Goal: Complete application form

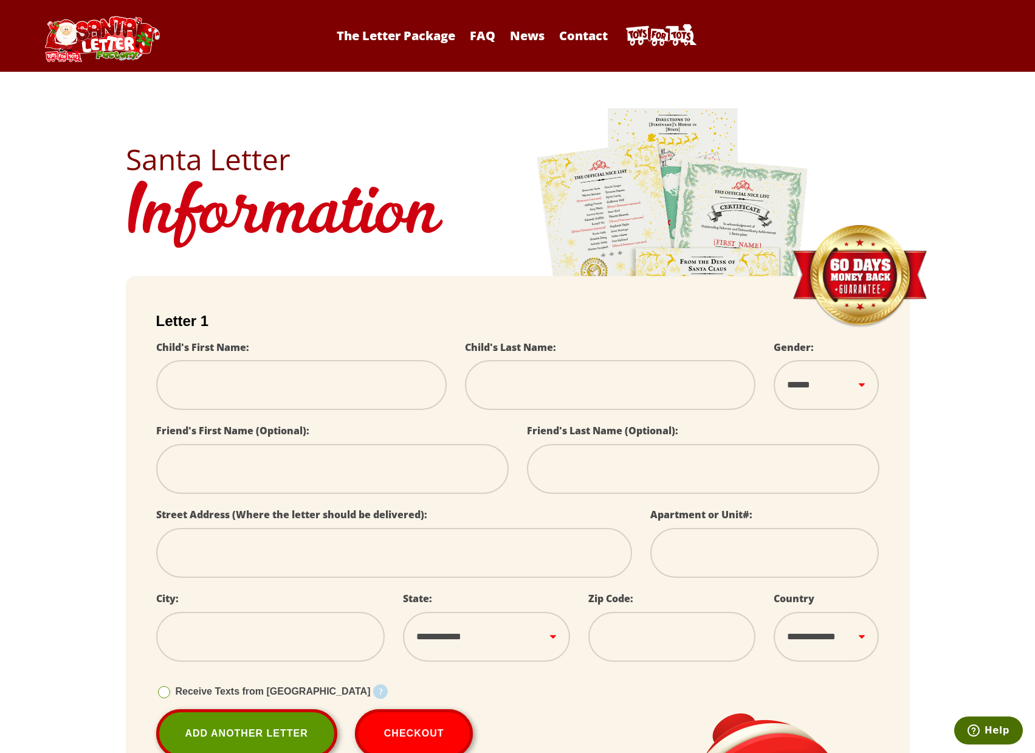
select select
click at [476, 33] on link "FAQ" at bounding box center [483, 35] width 38 height 16
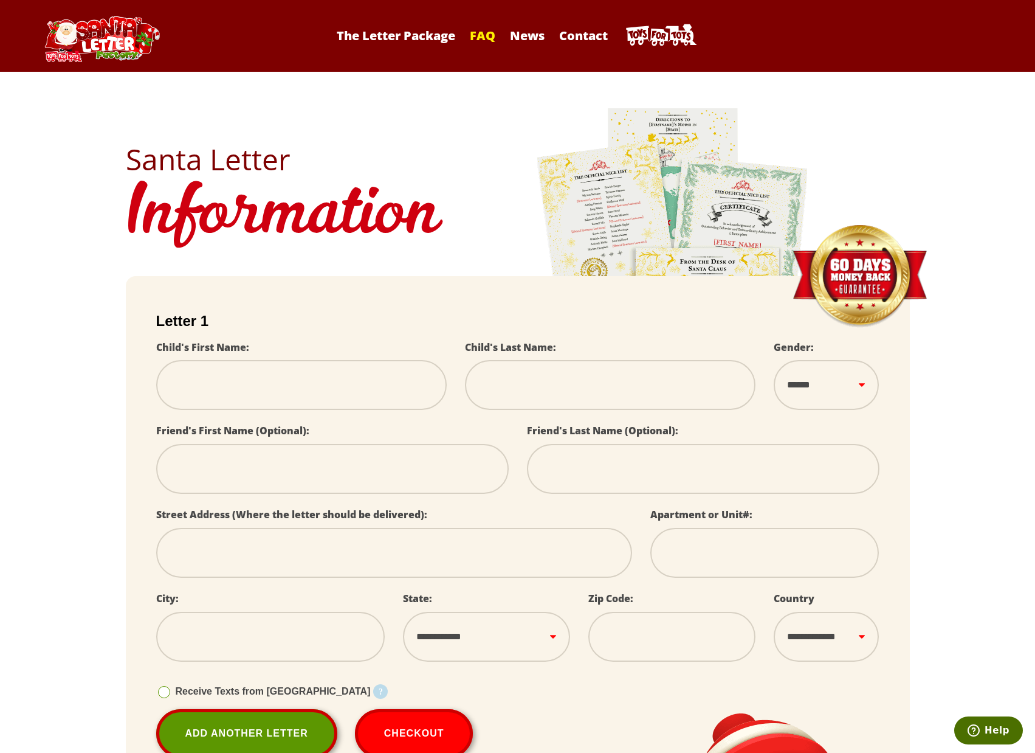
select select
